Goal: Check status: Check status

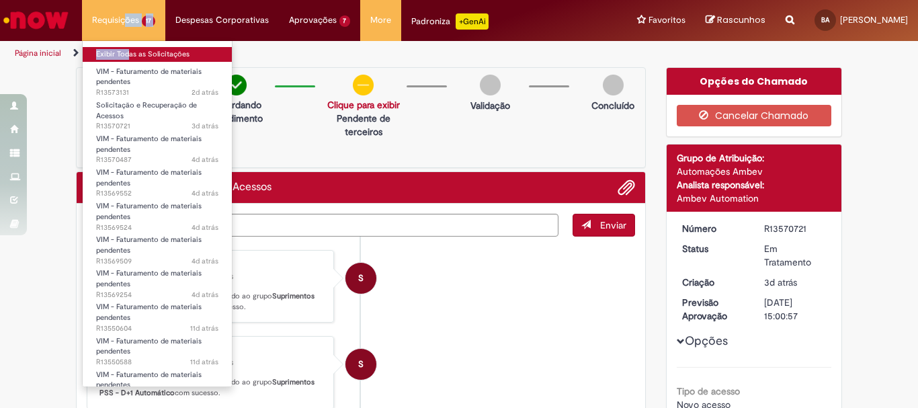
click at [123, 40] on li "Requisições 17 Exibir Todas as Solicitações VIM - Faturamento de materiais pend…" at bounding box center [123, 20] width 83 height 40
click at [123, 52] on link "Exibir Todas as Solicitações" at bounding box center [157, 54] width 149 height 15
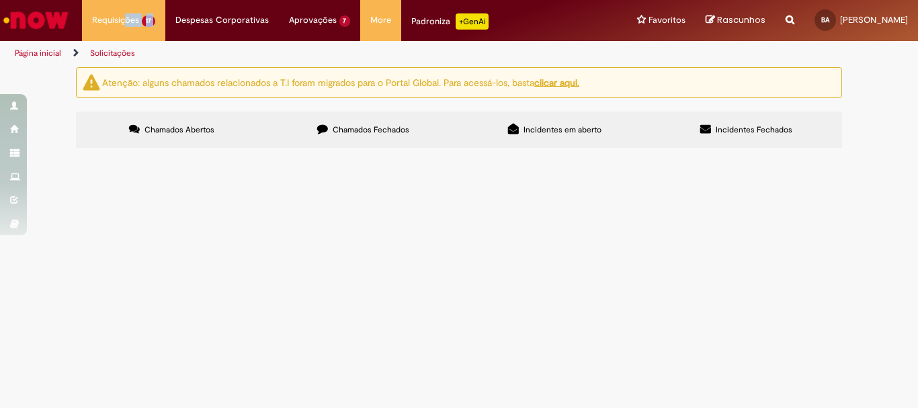
click at [355, 124] on span "Chamados Fechados" at bounding box center [371, 129] width 77 height 11
click at [873, 110] on div "Atenção: alguns chamados relacionados a T.I foram migrados para o Portal Global…" at bounding box center [459, 109] width 918 height 85
click at [0, 0] on link "2" at bounding box center [0, 0] width 0 height 0
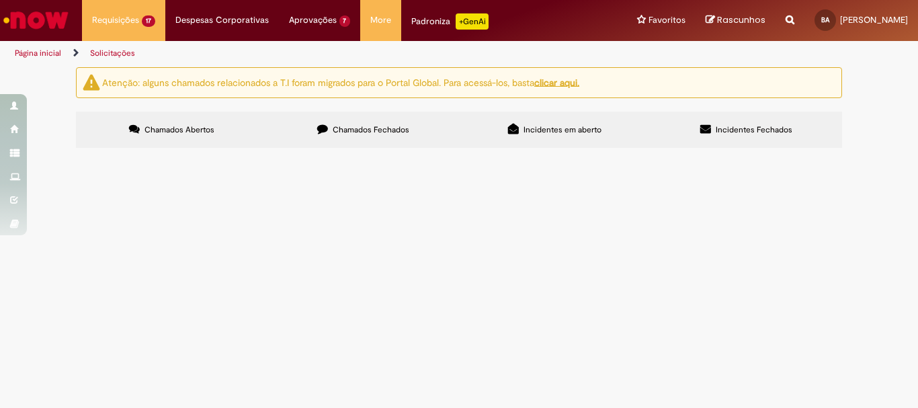
click at [5, 346] on main "Solicitações Atenção: alguns chamados relacionados a T.I foram migrados para o …" at bounding box center [459, 238] width 918 height 342
click at [0, 0] on span "R13486474" at bounding box center [0, 0] width 0 height 0
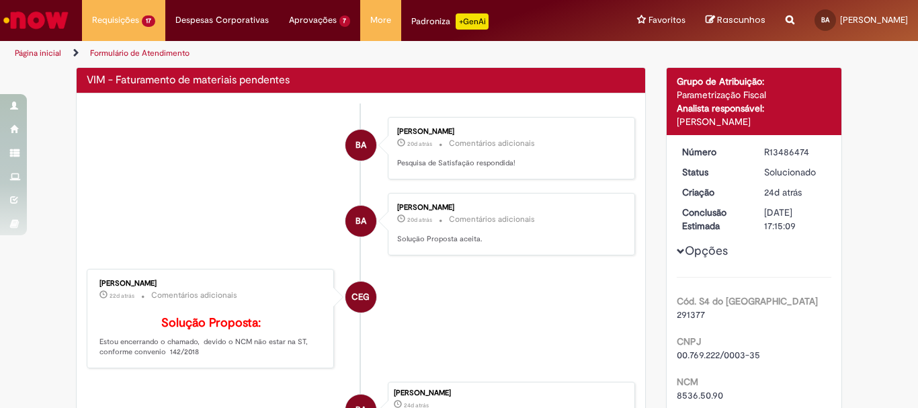
click at [192, 150] on li "BA [PERSON_NAME] 20d atrás 20 dias atrás Comentários adicionais Pesquisa de Sat…" at bounding box center [361, 148] width 549 height 63
